Goal: Task Accomplishment & Management: Complete application form

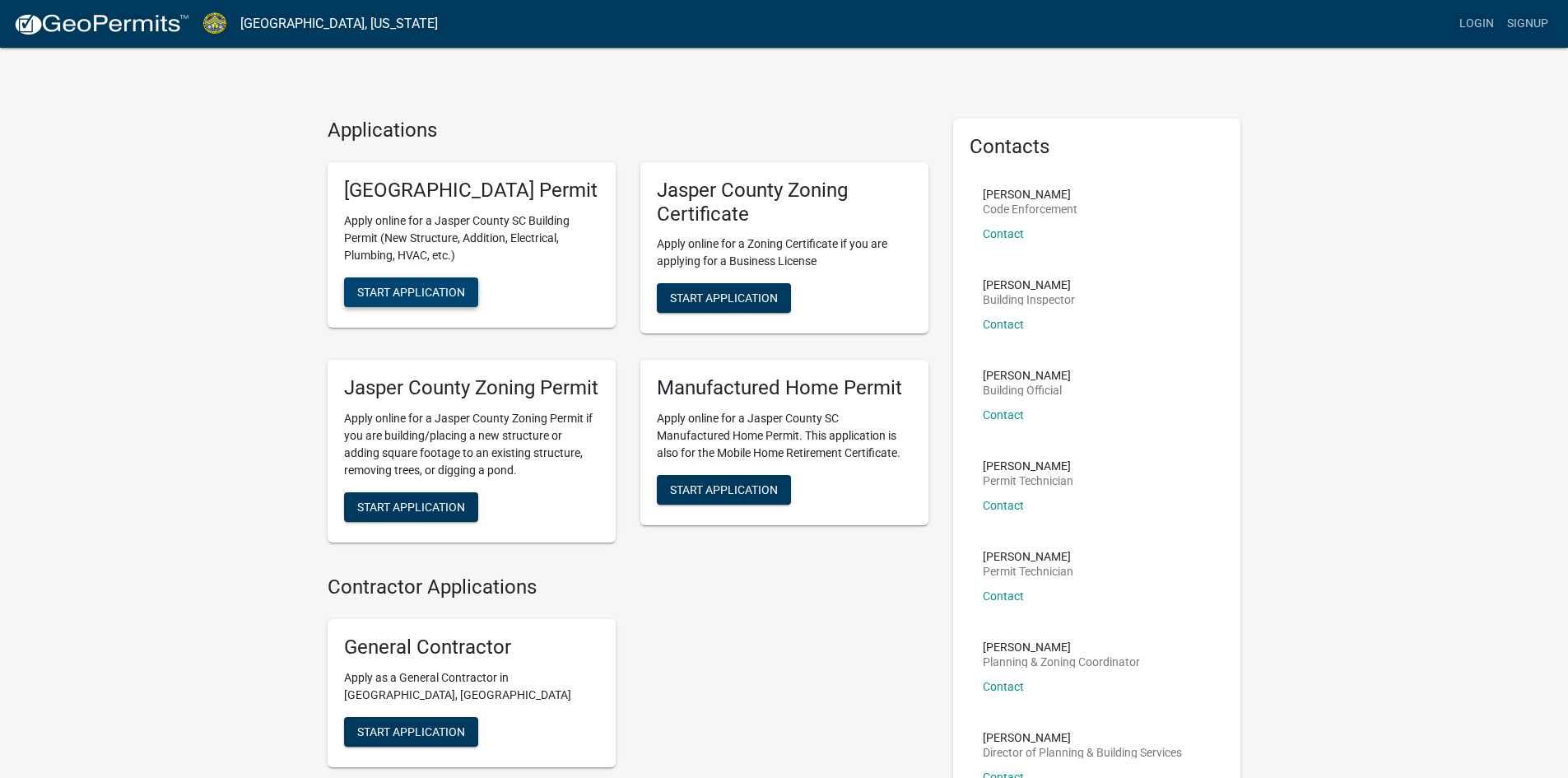
click at [431, 298] on span "Start Application" at bounding box center [411, 291] width 108 height 13
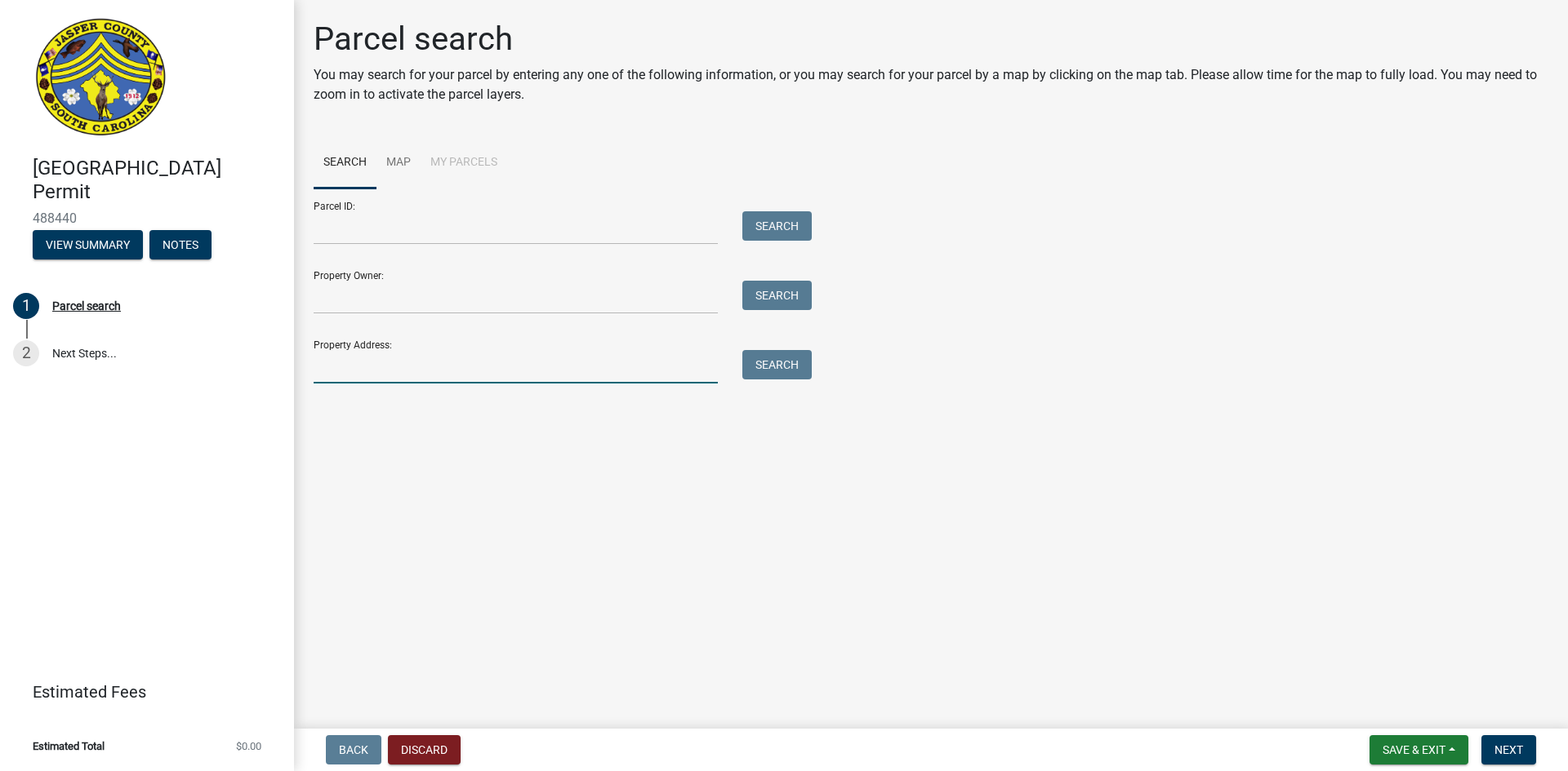
click at [489, 357] on input "Property Address:" at bounding box center [516, 367] width 404 height 34
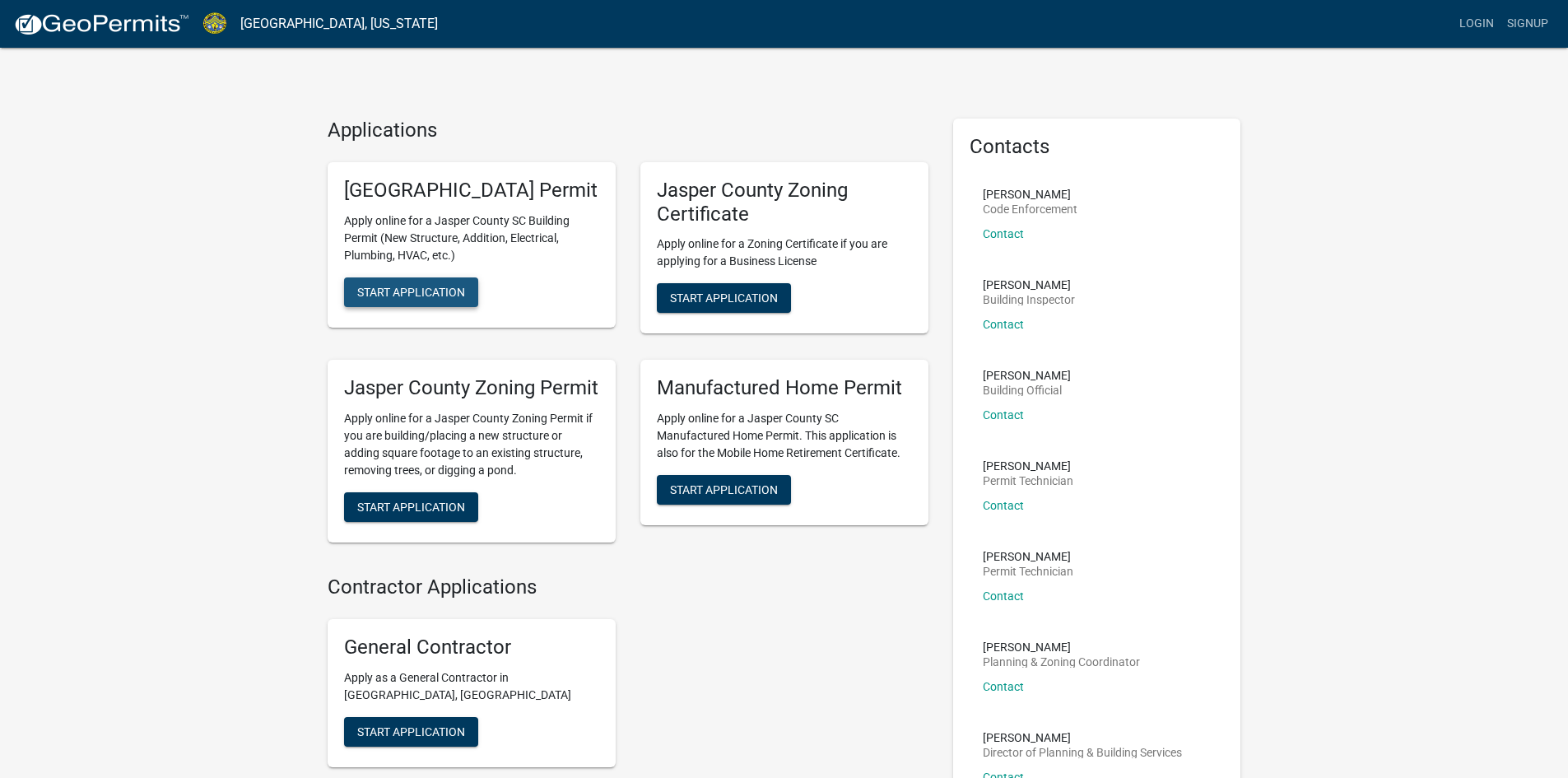
click at [380, 298] on span "Start Application" at bounding box center [411, 291] width 108 height 13
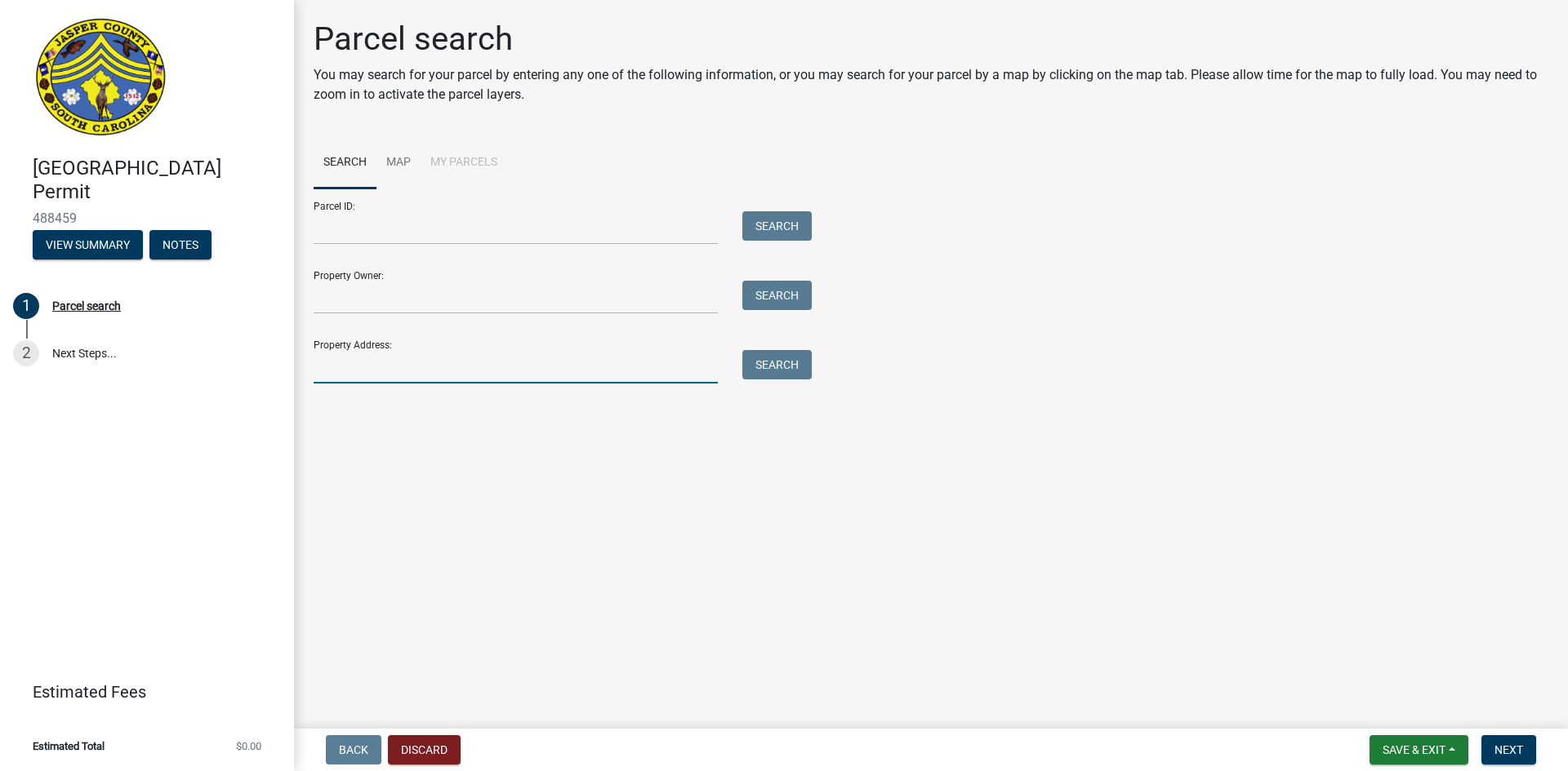
click at [377, 380] on input "Property Address:" at bounding box center [516, 367] width 404 height 34
drag, startPoint x: 405, startPoint y: 362, endPoint x: 417, endPoint y: 362, distance: 12.0
click at [405, 362] on input "Property Address:" at bounding box center [516, 367] width 404 height 34
click at [367, 369] on input "Property Address:" at bounding box center [516, 367] width 404 height 34
type input "470 Mitchells Ct"
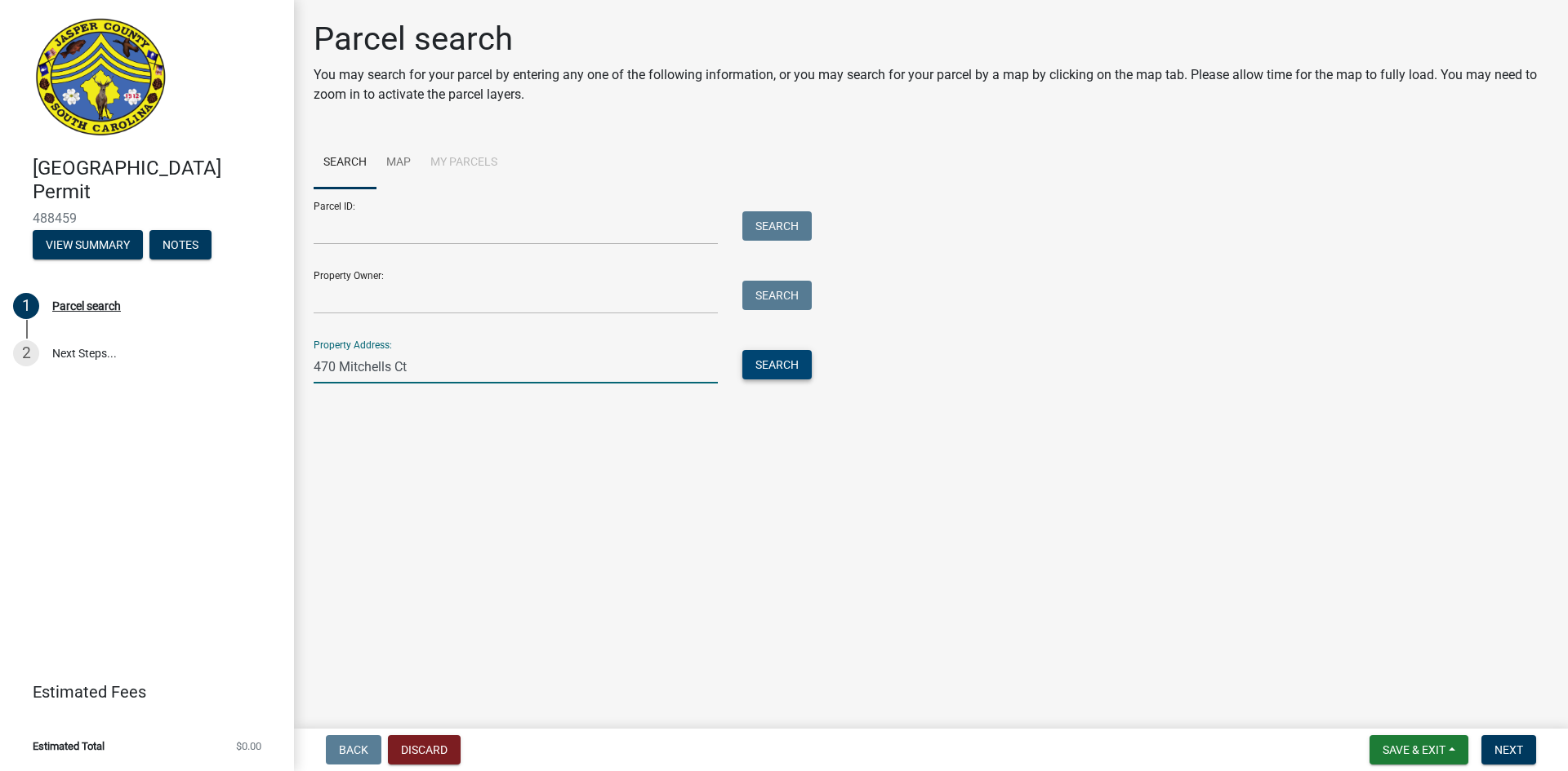
click at [796, 356] on button "Search" at bounding box center [777, 364] width 69 height 29
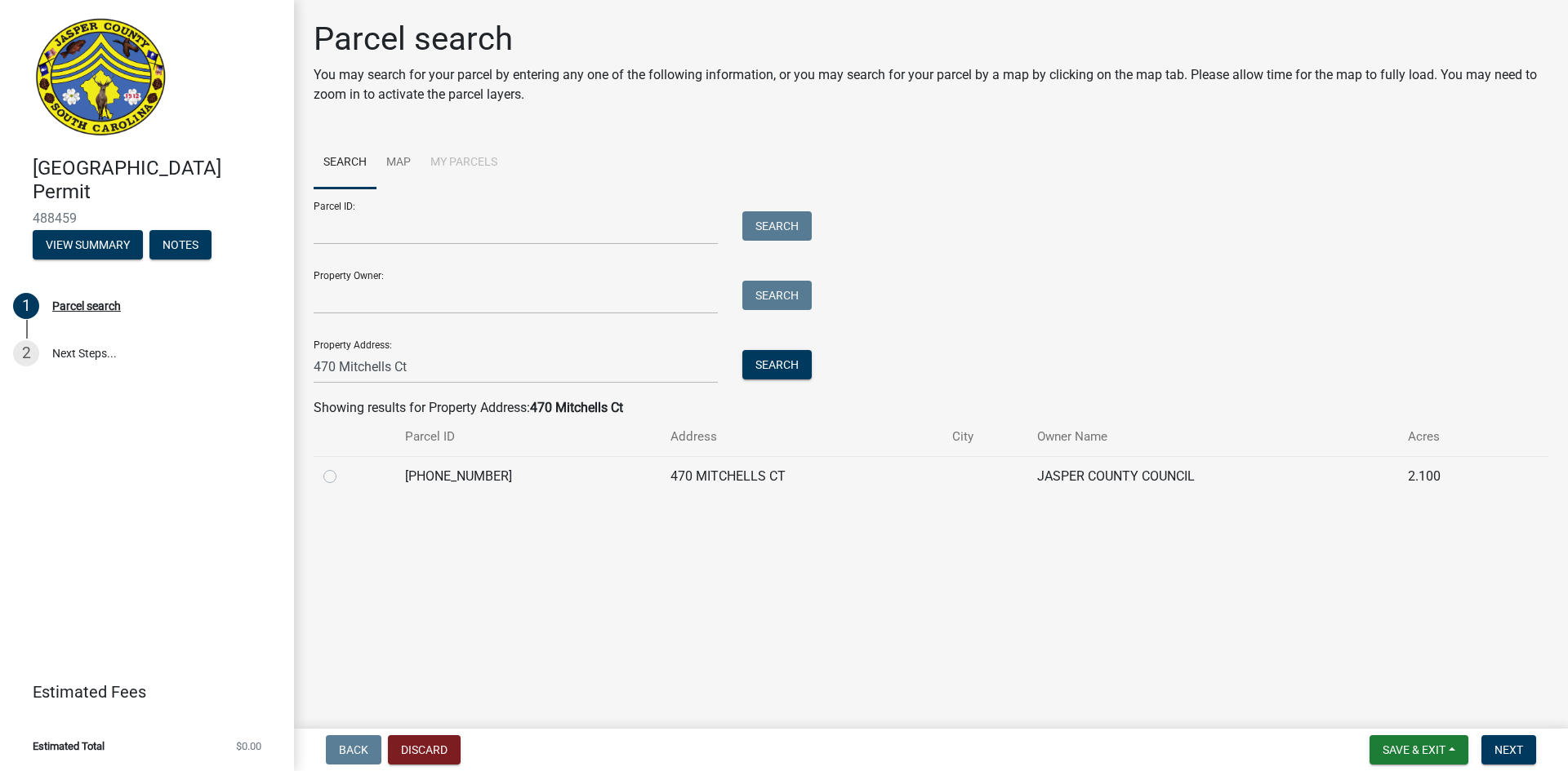
click at [343, 467] on label at bounding box center [343, 467] width 0 height 0
click at [343, 476] on input "radio" at bounding box center [347, 471] width 10 height 10
radio input "true"
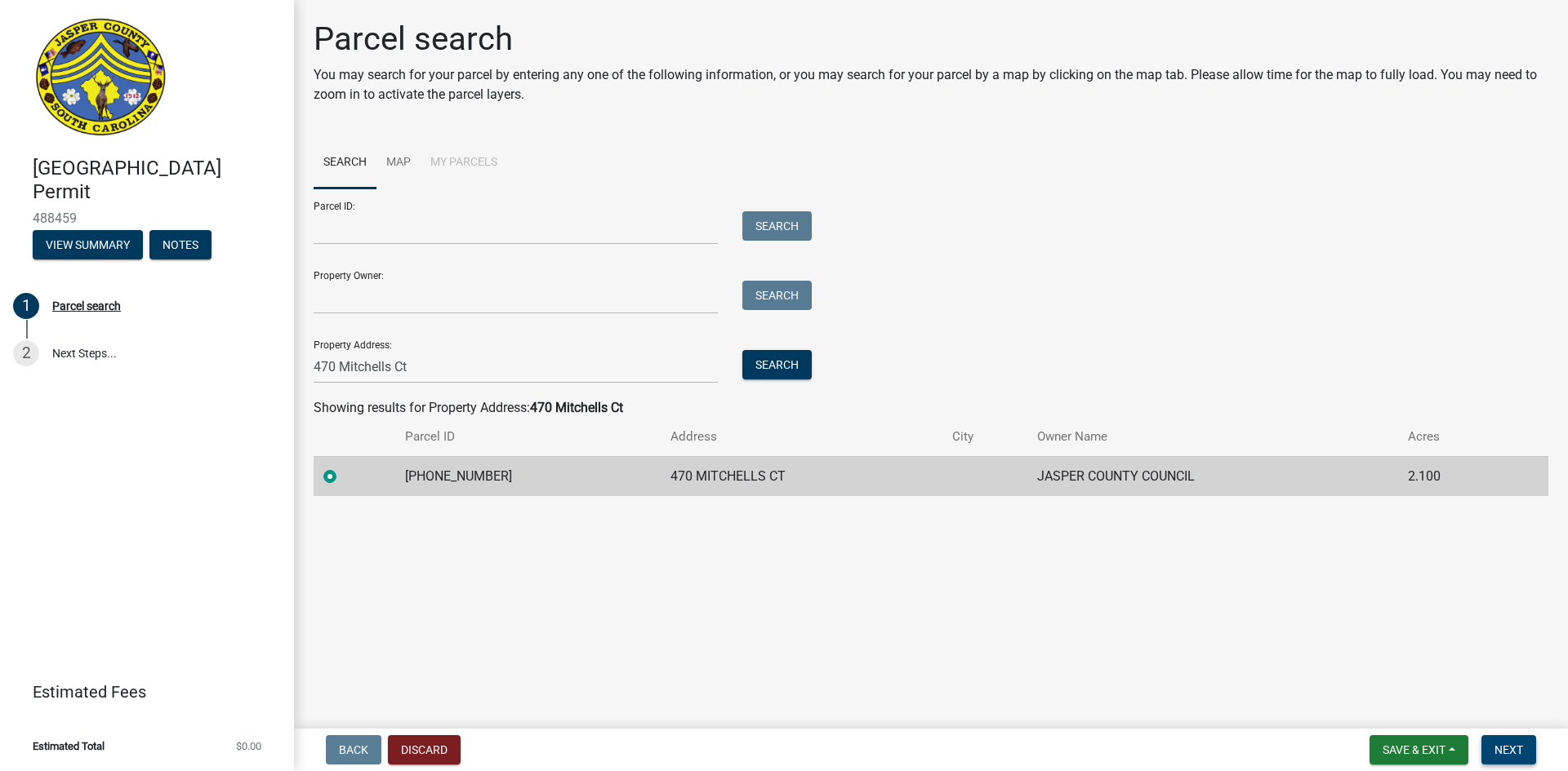
click at [1517, 741] on button "Next" at bounding box center [1508, 750] width 55 height 29
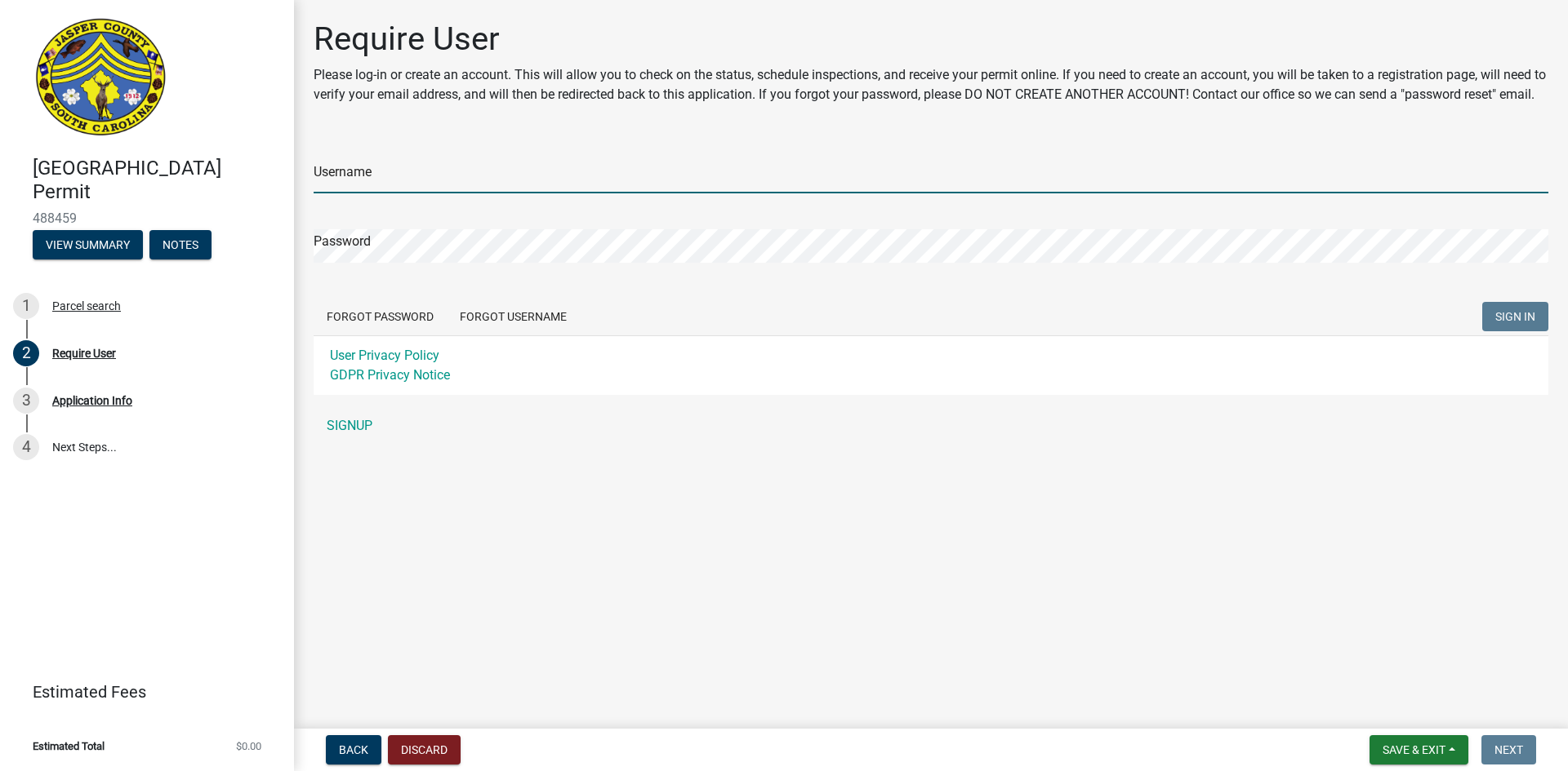
type input "JwineAFS"
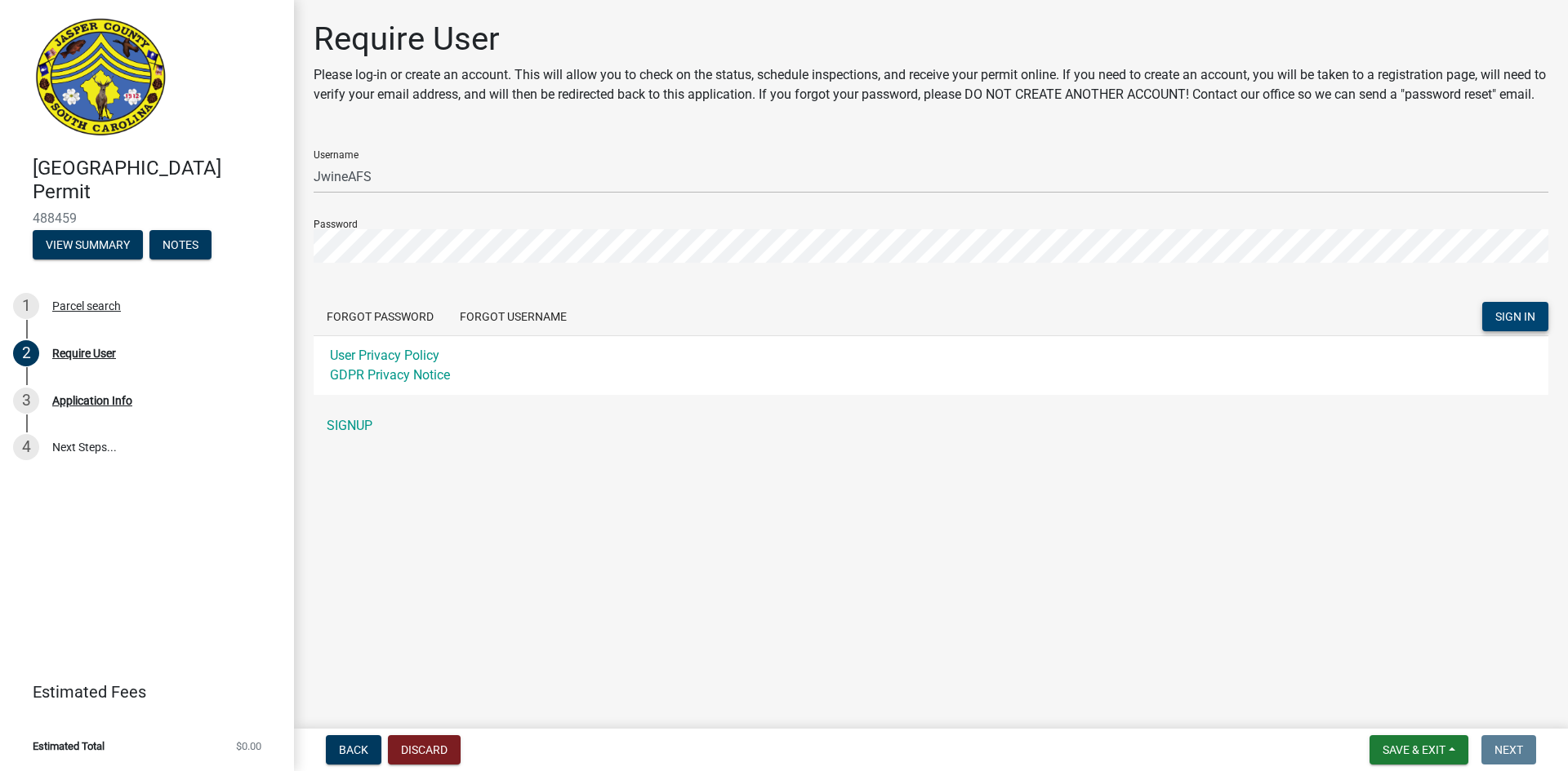
click at [1509, 323] on span "SIGN IN" at bounding box center [1515, 316] width 40 height 13
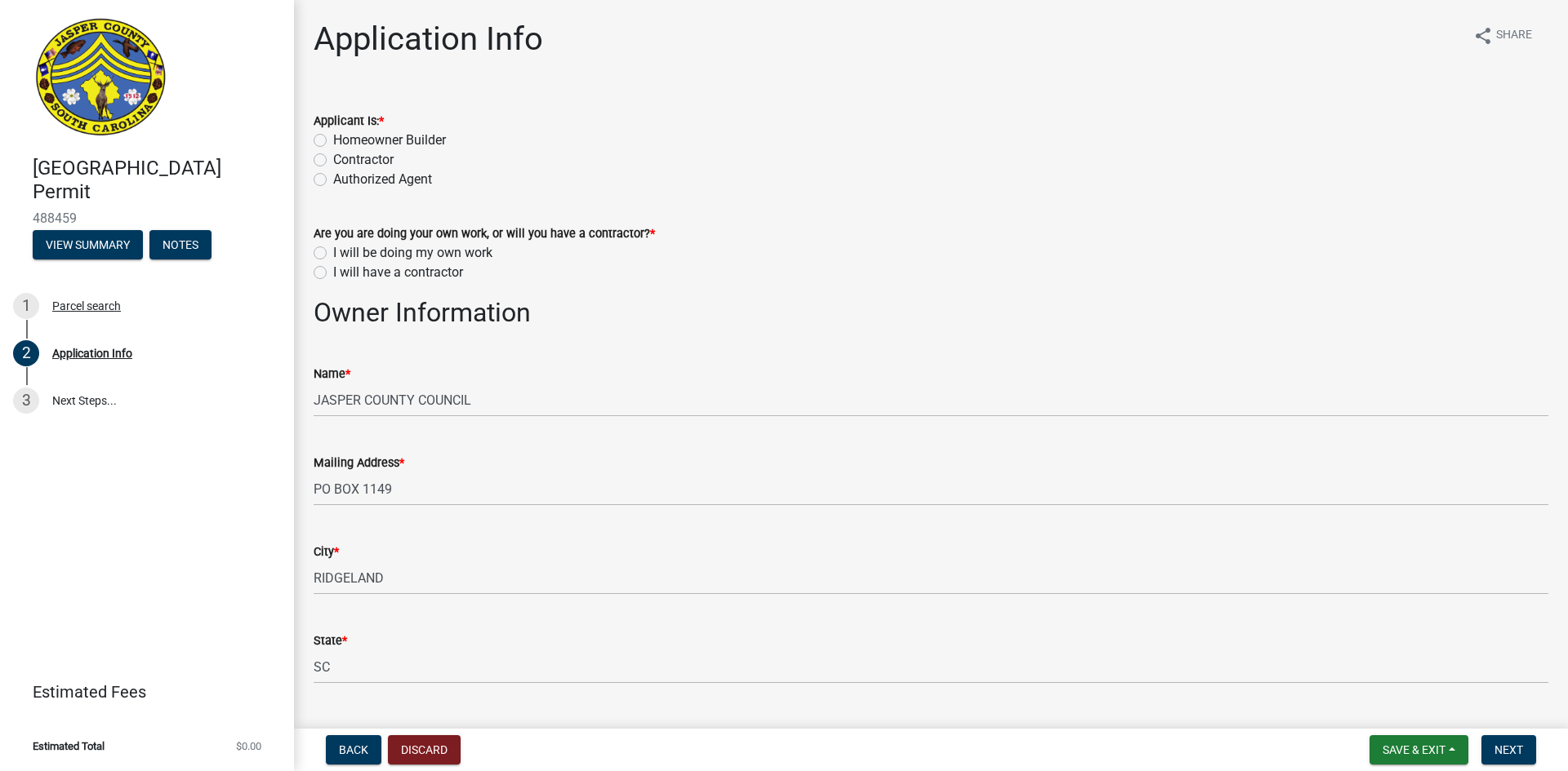
click at [354, 157] on label "Contractor" at bounding box center [363, 160] width 61 height 20
click at [344, 157] on input "Contractor" at bounding box center [338, 155] width 10 height 10
radio input "true"
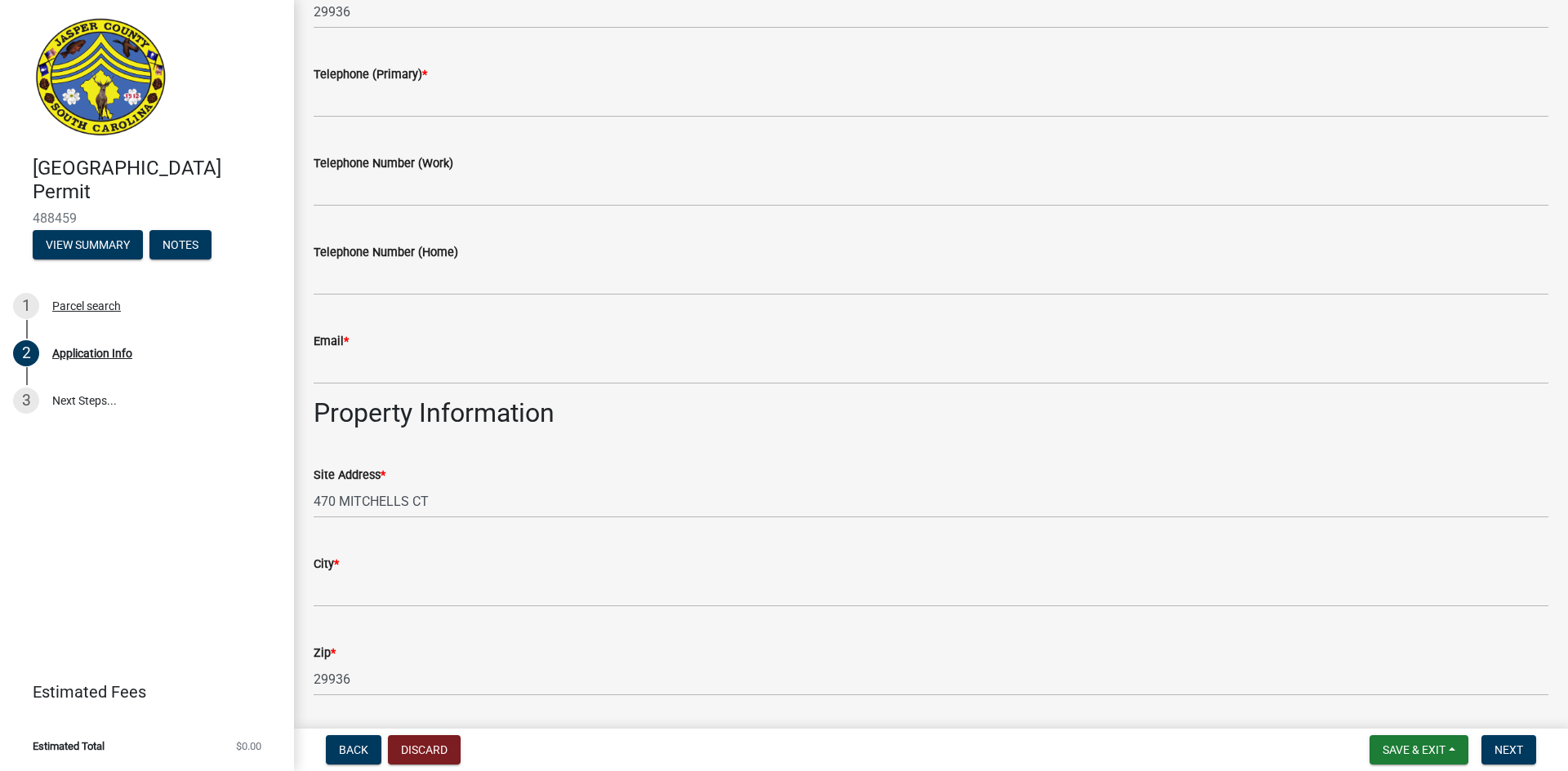
scroll to position [652, 0]
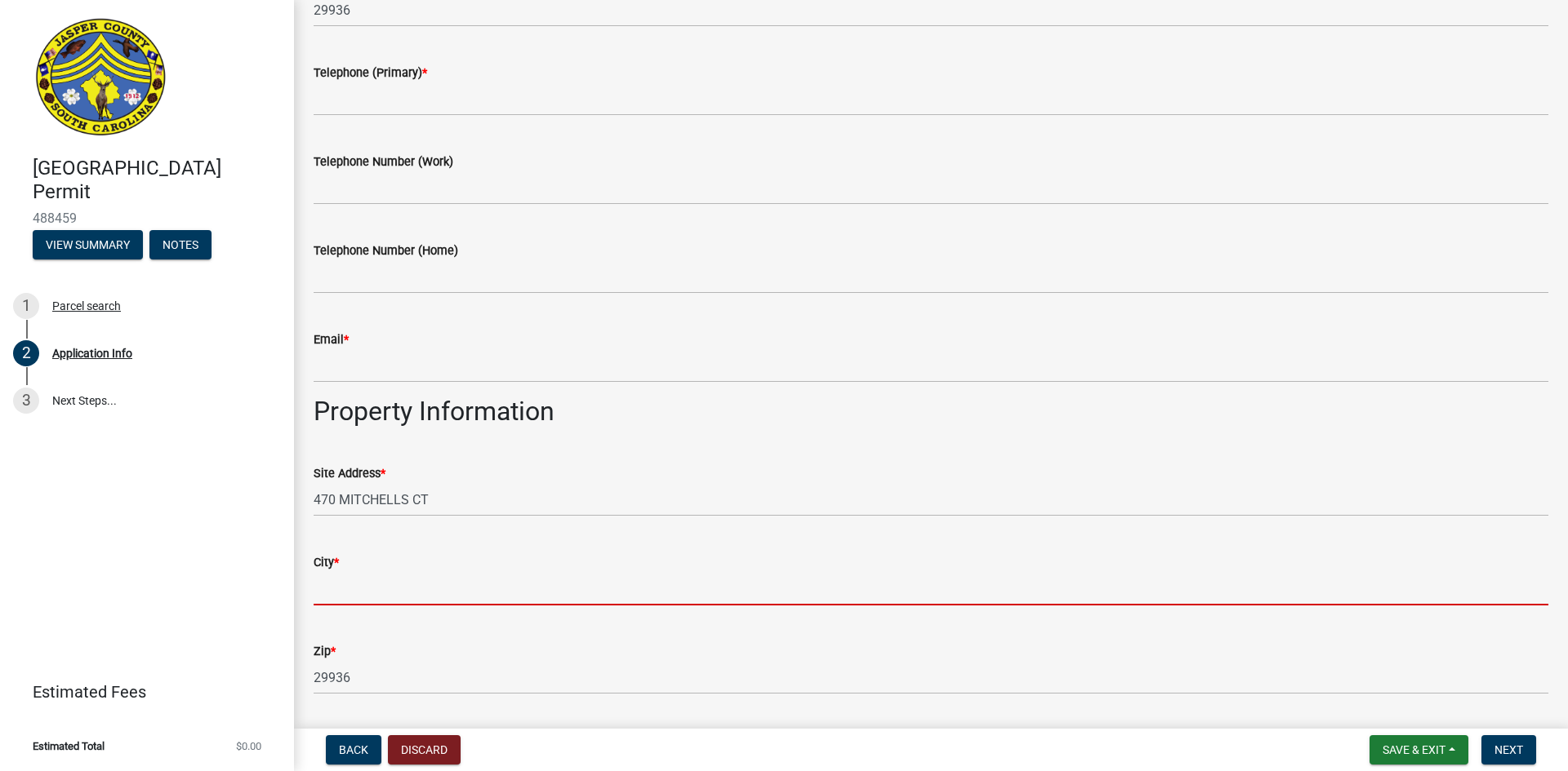
click at [344, 587] on input "City *" at bounding box center [931, 589] width 1235 height 34
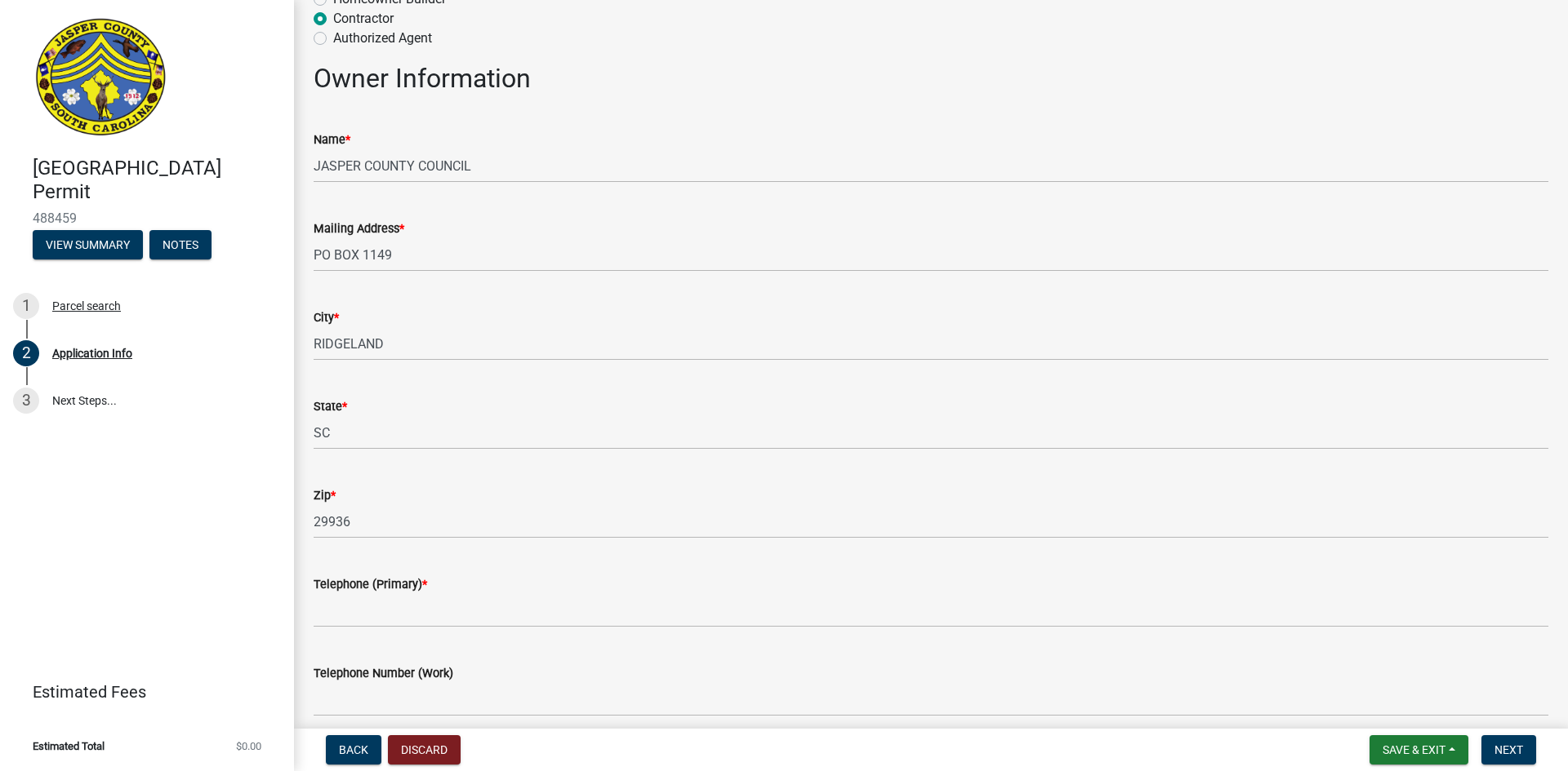
scroll to position [81, 0]
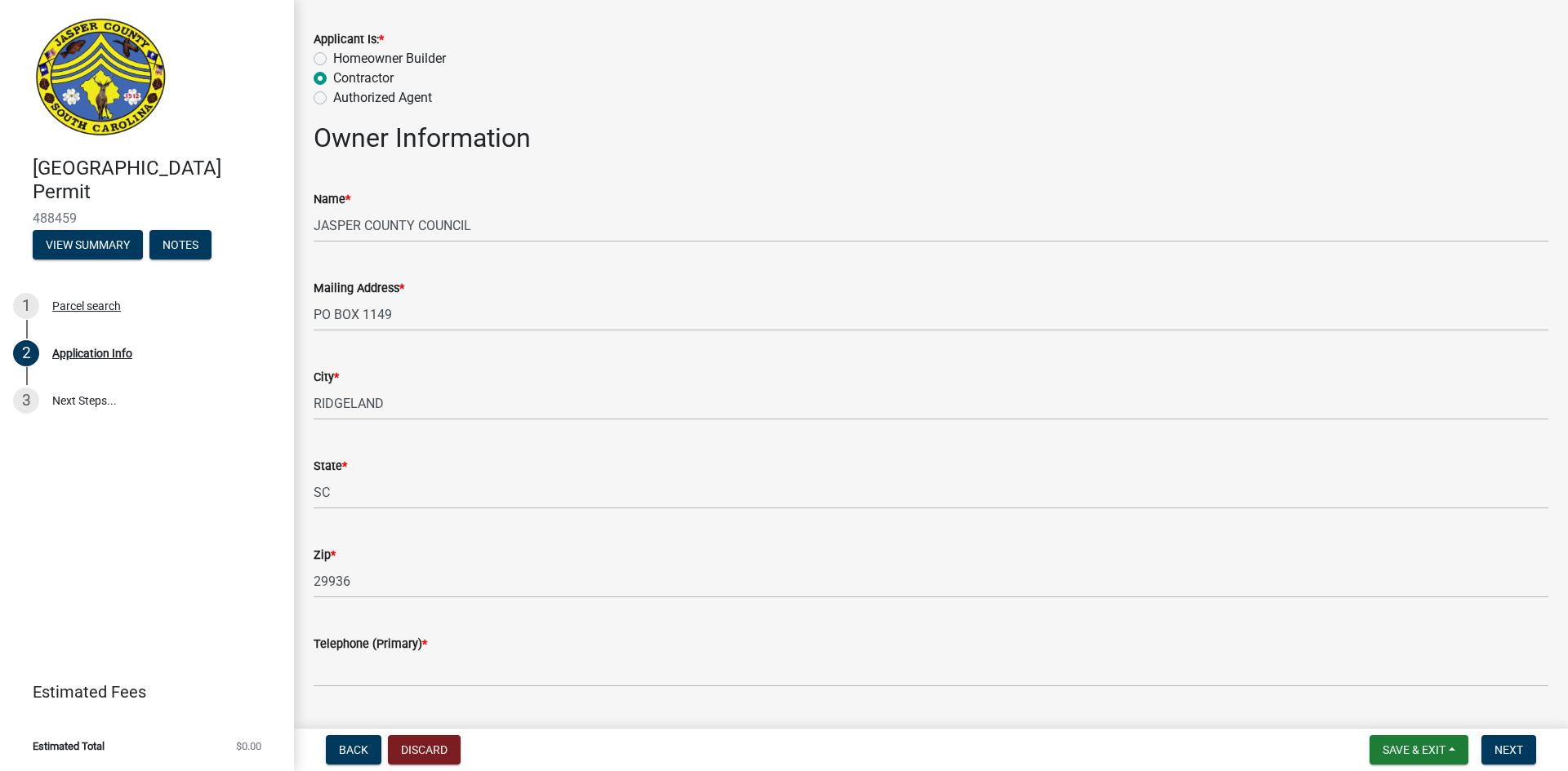
type input "[GEOGRAPHIC_DATA]"
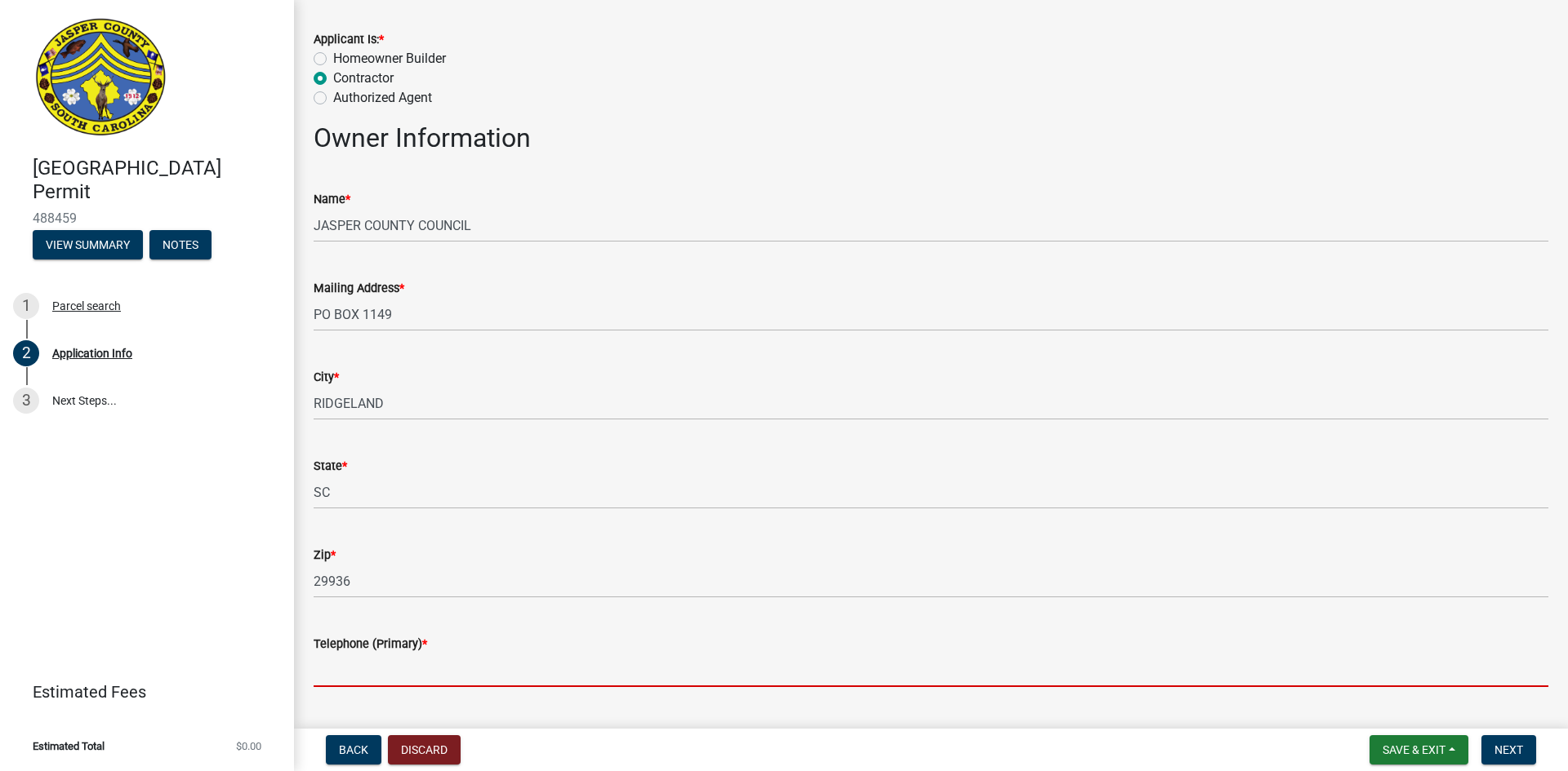
click at [394, 678] on input "Telephone (Primary) *" at bounding box center [931, 670] width 1235 height 34
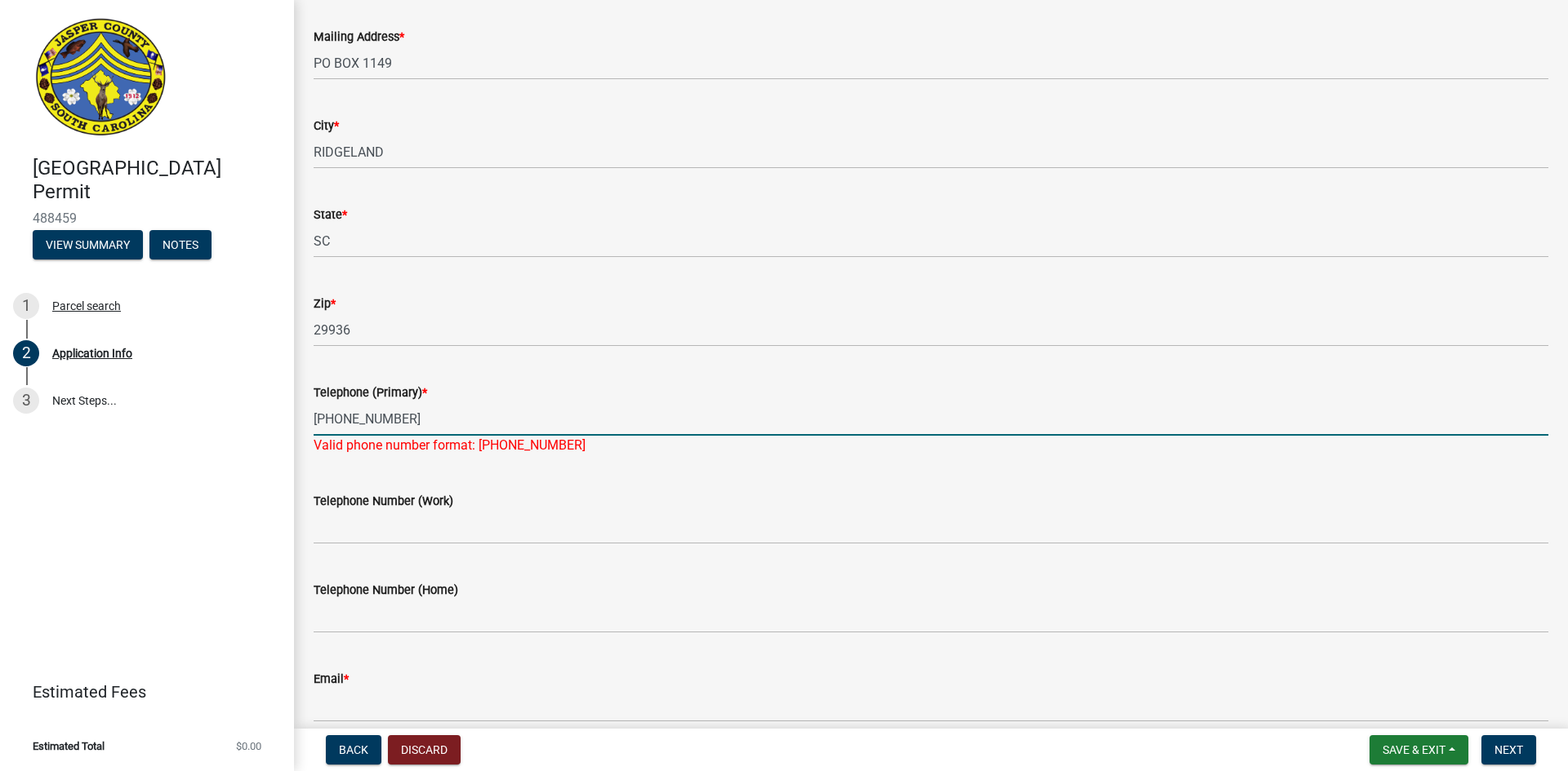
scroll to position [408, 0]
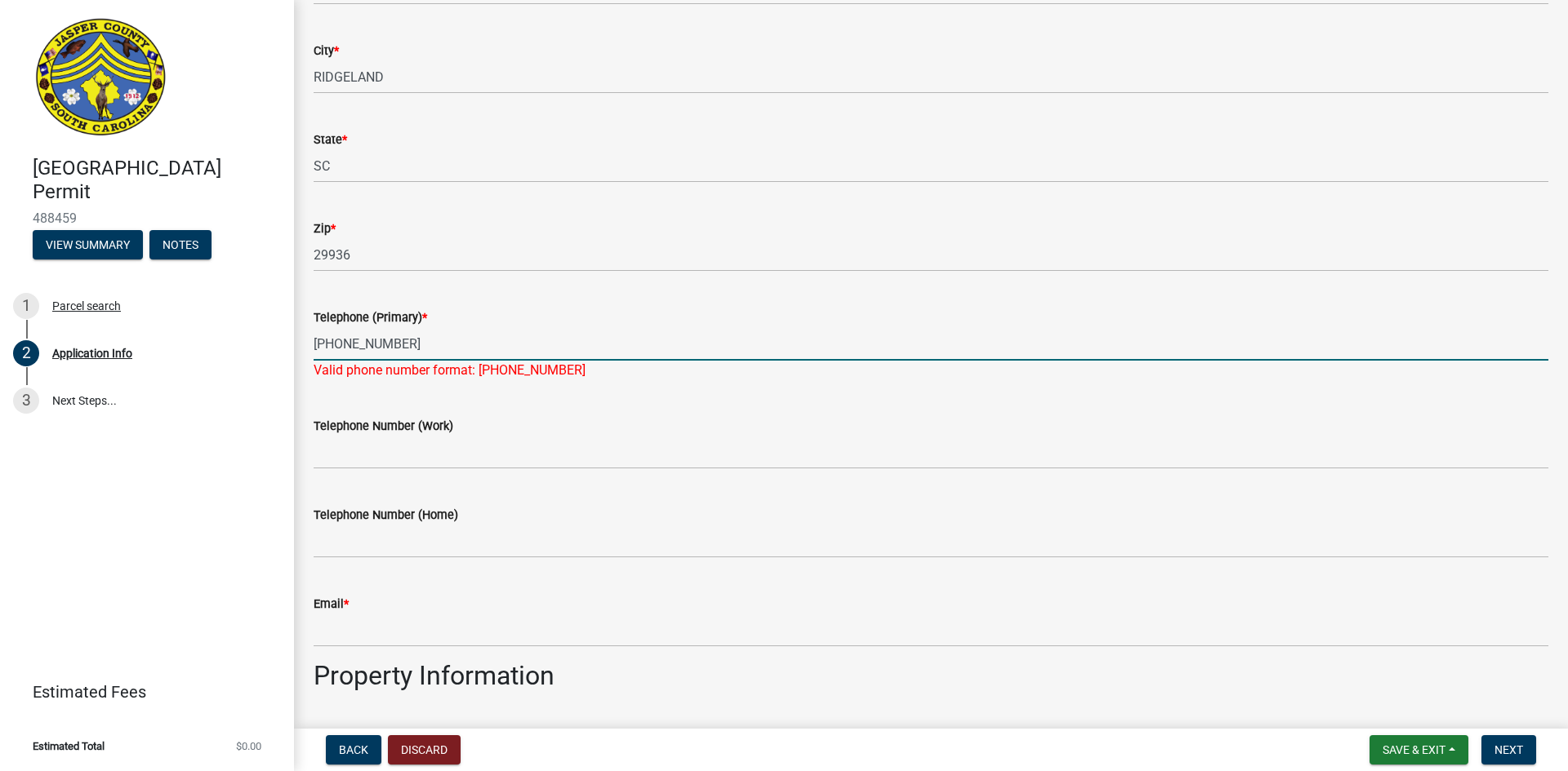
type input "[PHONE_NUMBER]"
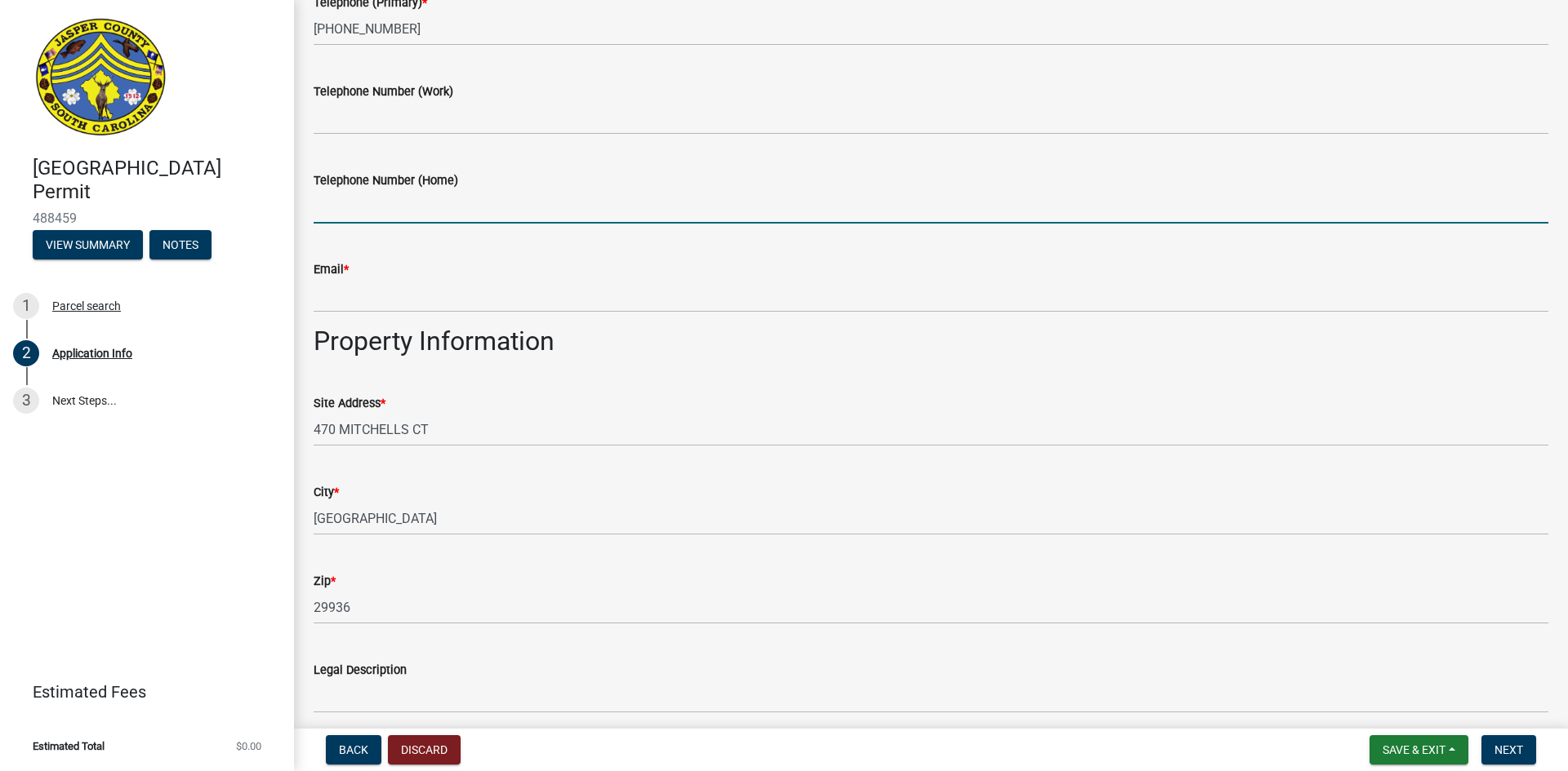
scroll to position [735, 0]
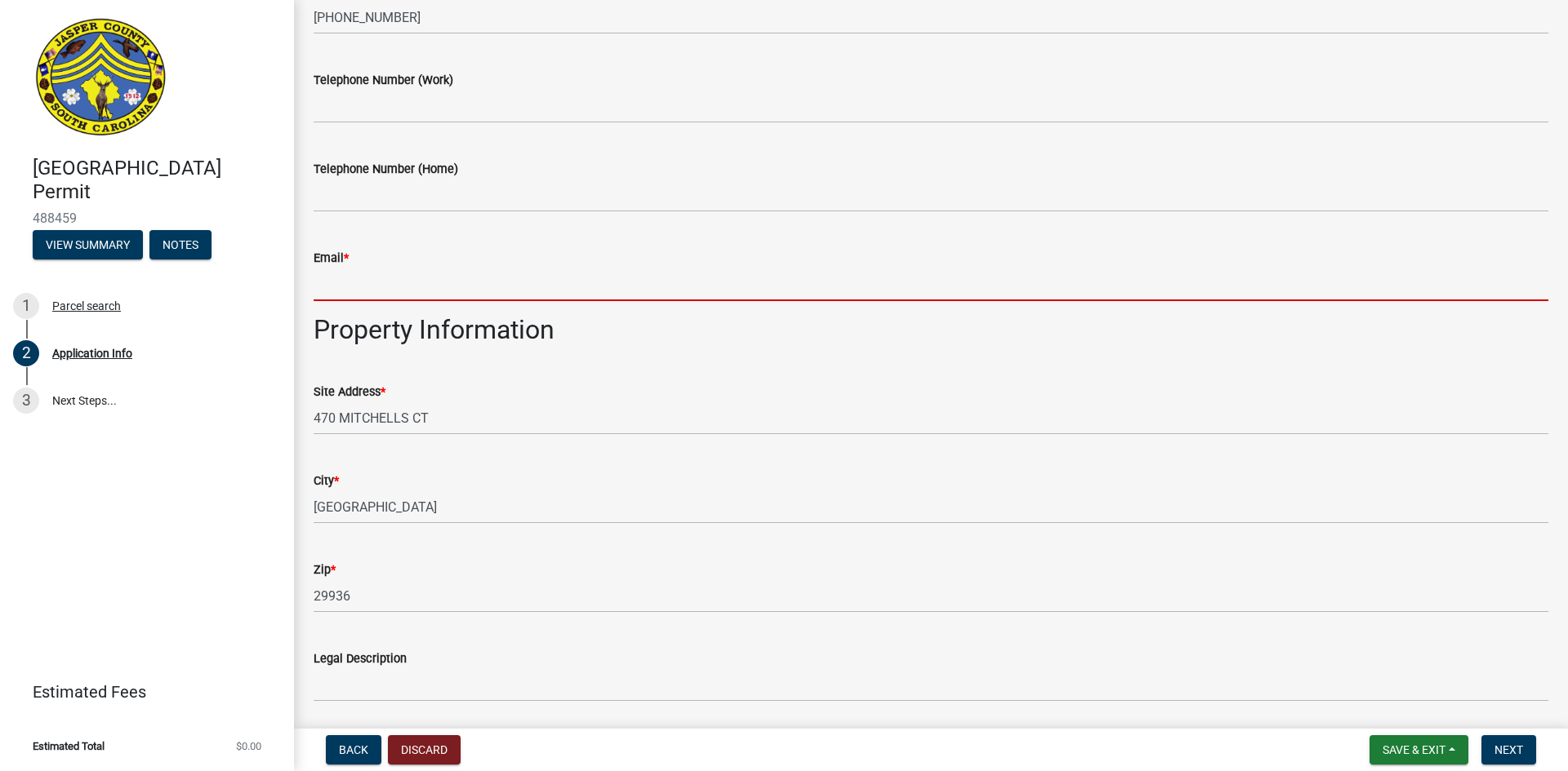
click at [379, 291] on input "Email *" at bounding box center [931, 285] width 1235 height 34
